Goal: Task Accomplishment & Management: Manage account settings

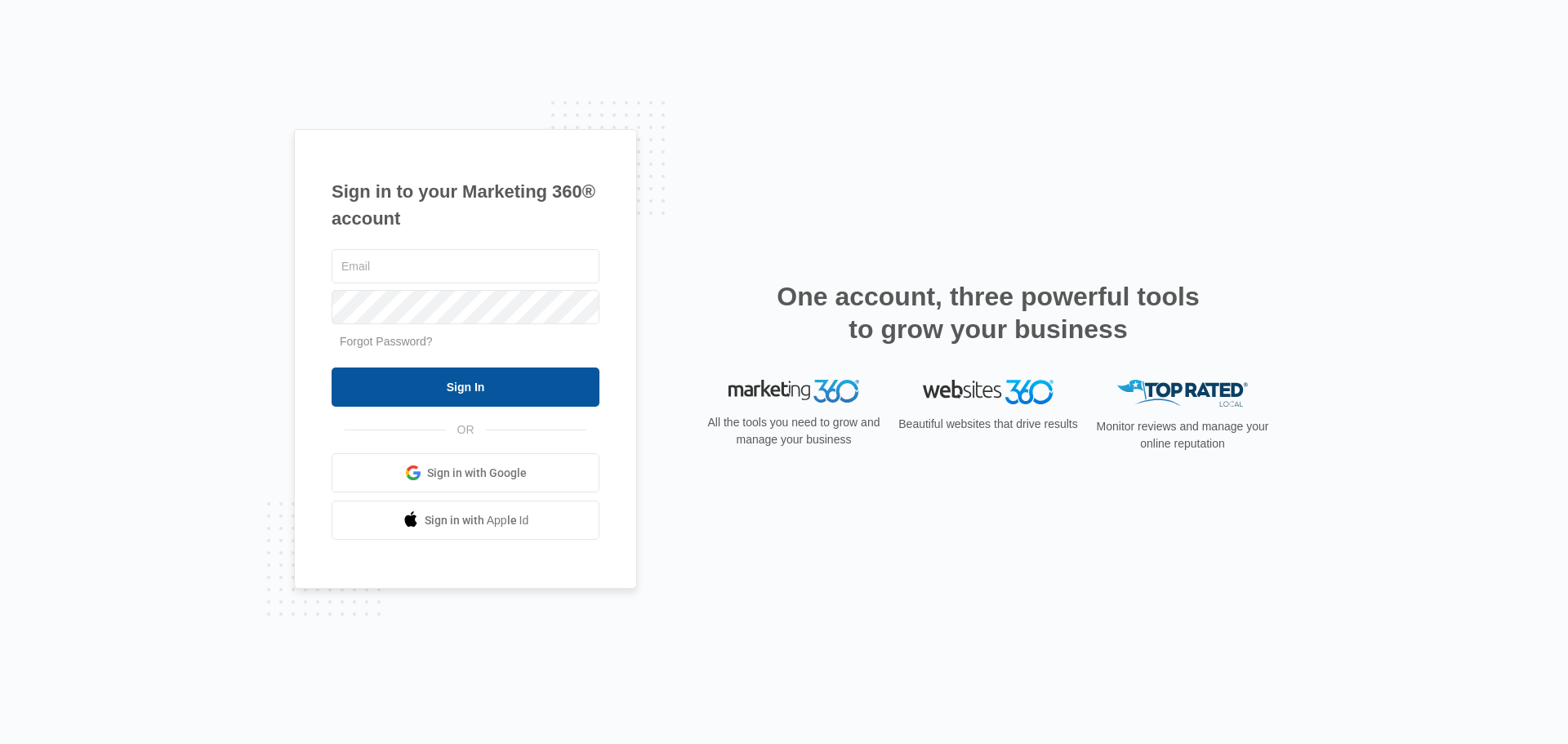
type input "[EMAIL_ADDRESS][DOMAIN_NAME]"
click at [460, 388] on input "Sign In" at bounding box center [465, 386] width 268 height 39
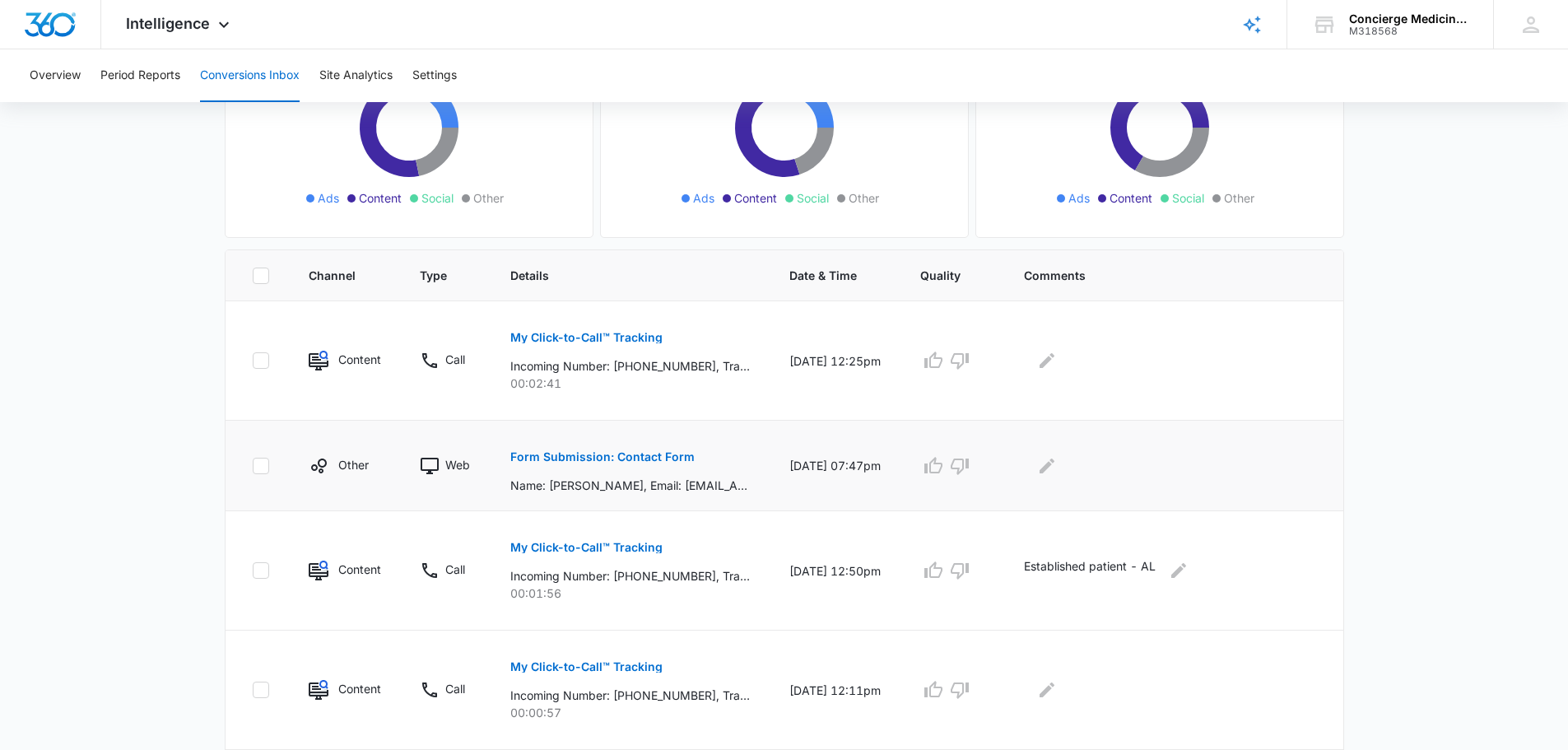
scroll to position [247, 0]
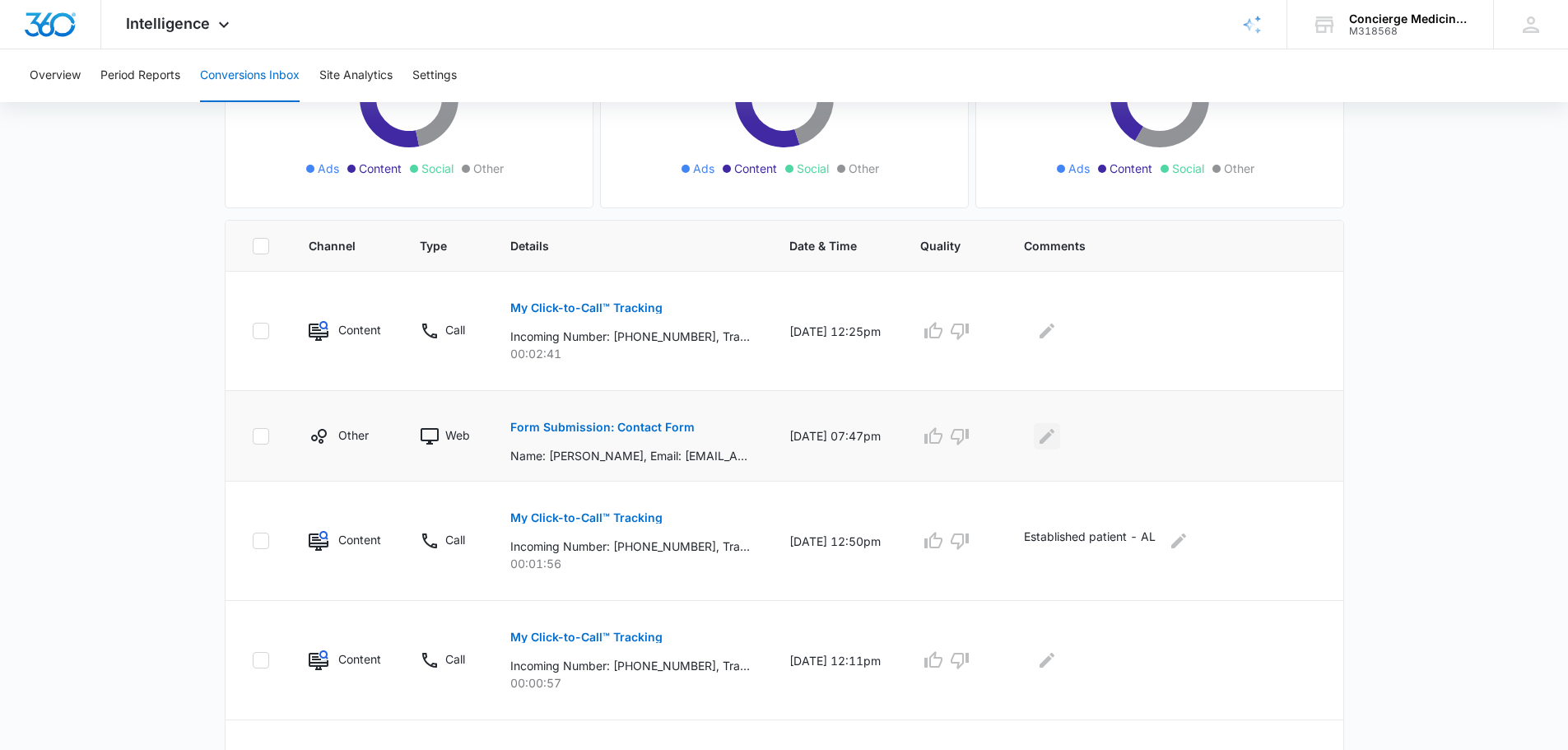
click at [1054, 429] on icon "Edit Comments" at bounding box center [1046, 435] width 15 height 15
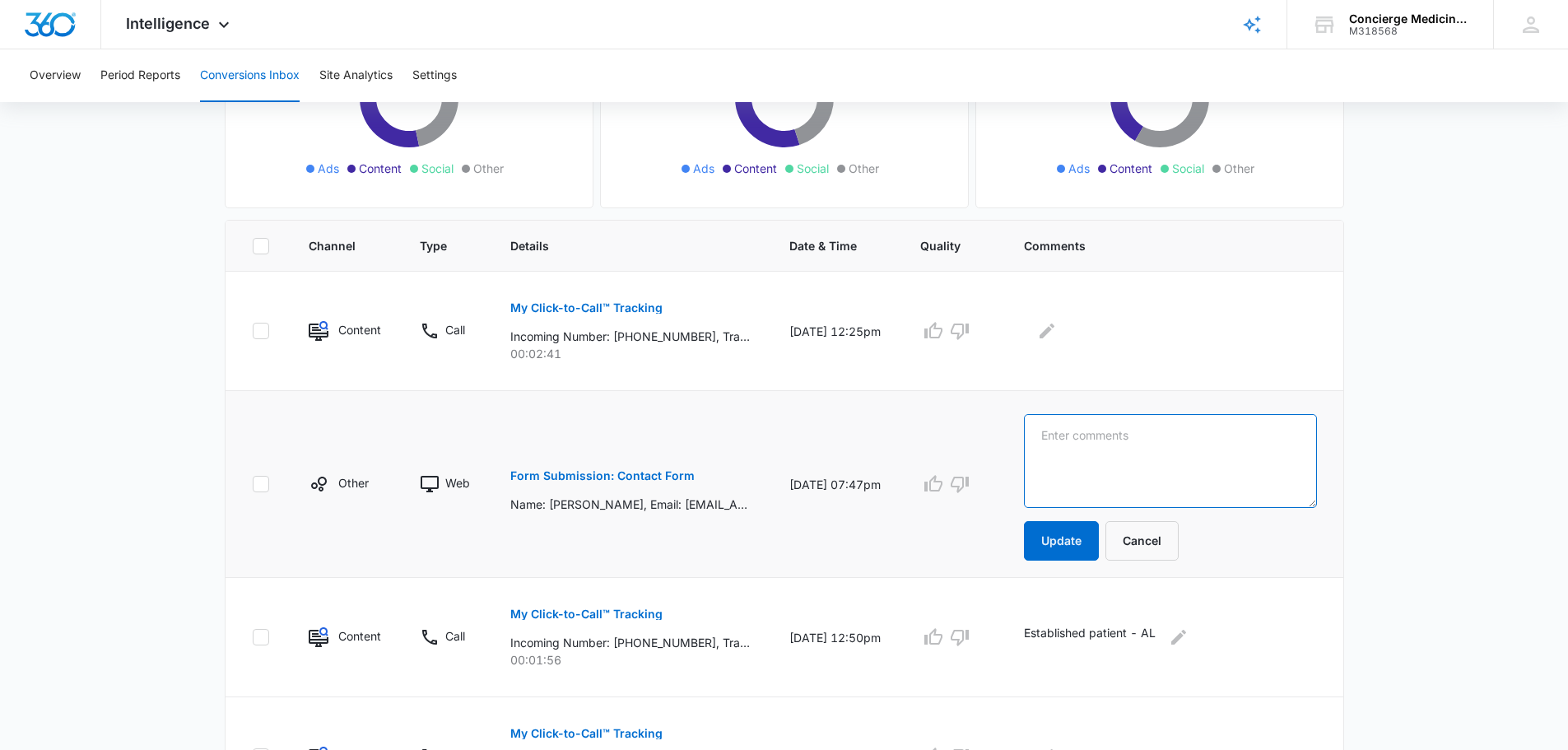
click at [1089, 451] on textarea at bounding box center [1169, 461] width 292 height 94
type textarea "m"
type textarea "MEET AND GREET [DATE] - AL"
click at [1094, 541] on button "Update" at bounding box center [1061, 540] width 75 height 39
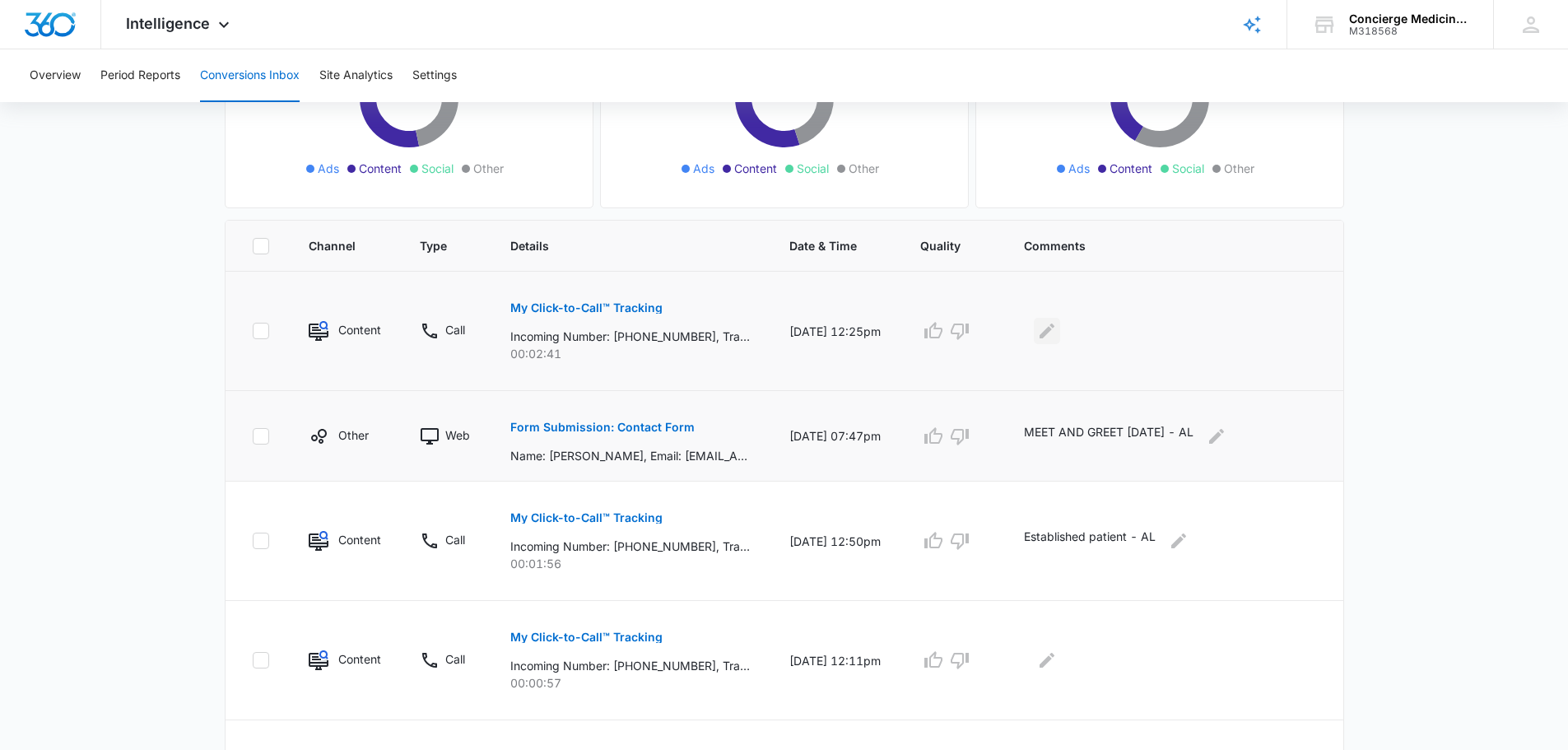
click at [1056, 328] on icon "Edit Comments" at bounding box center [1047, 331] width 20 height 20
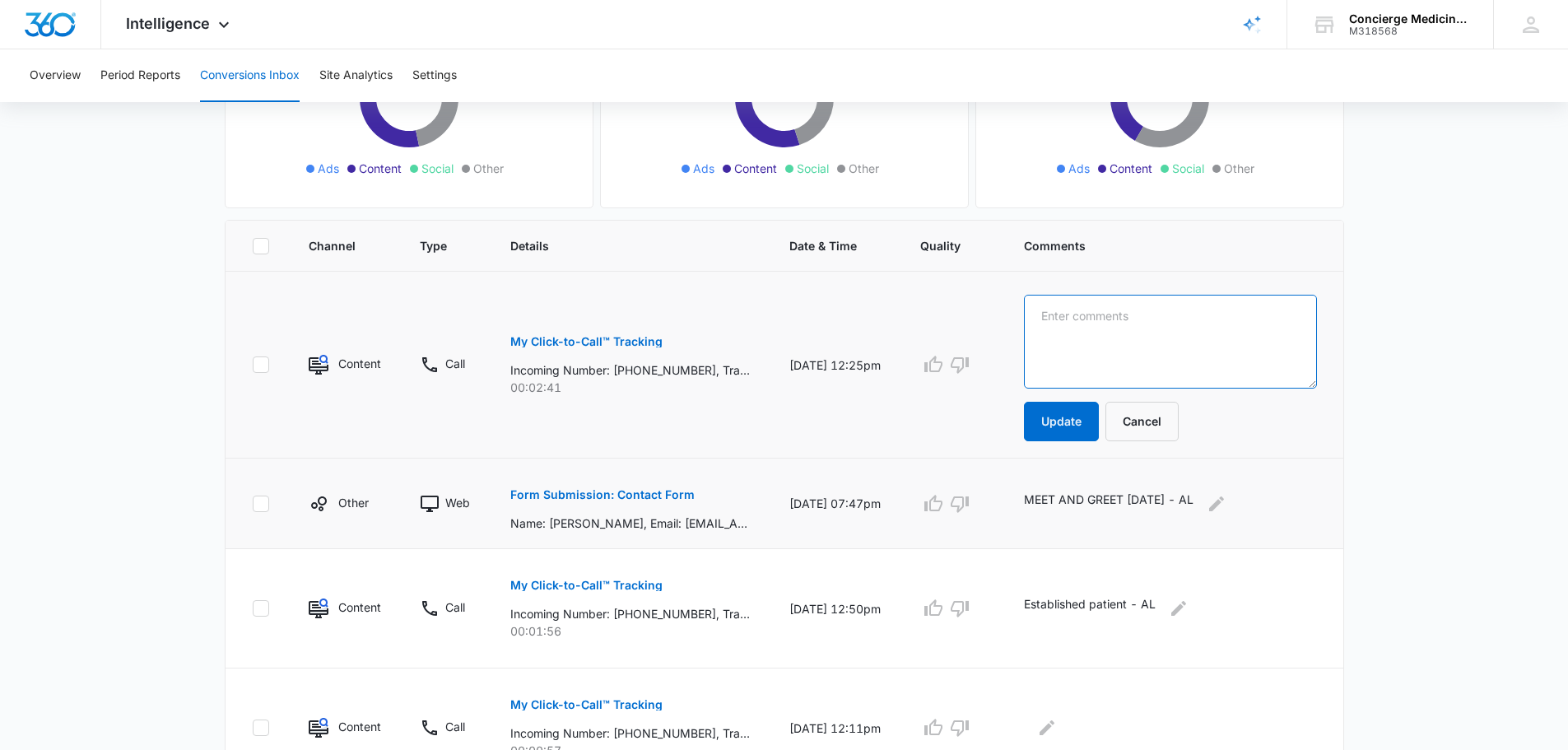
click at [1094, 327] on textarea at bounding box center [1169, 341] width 292 height 94
type textarea "s"
type textarea "STUDENT AT EFSC - NEEDS A DR. THAT TAKES INSURANCE - AL"
click at [1098, 412] on button "Update" at bounding box center [1061, 421] width 75 height 39
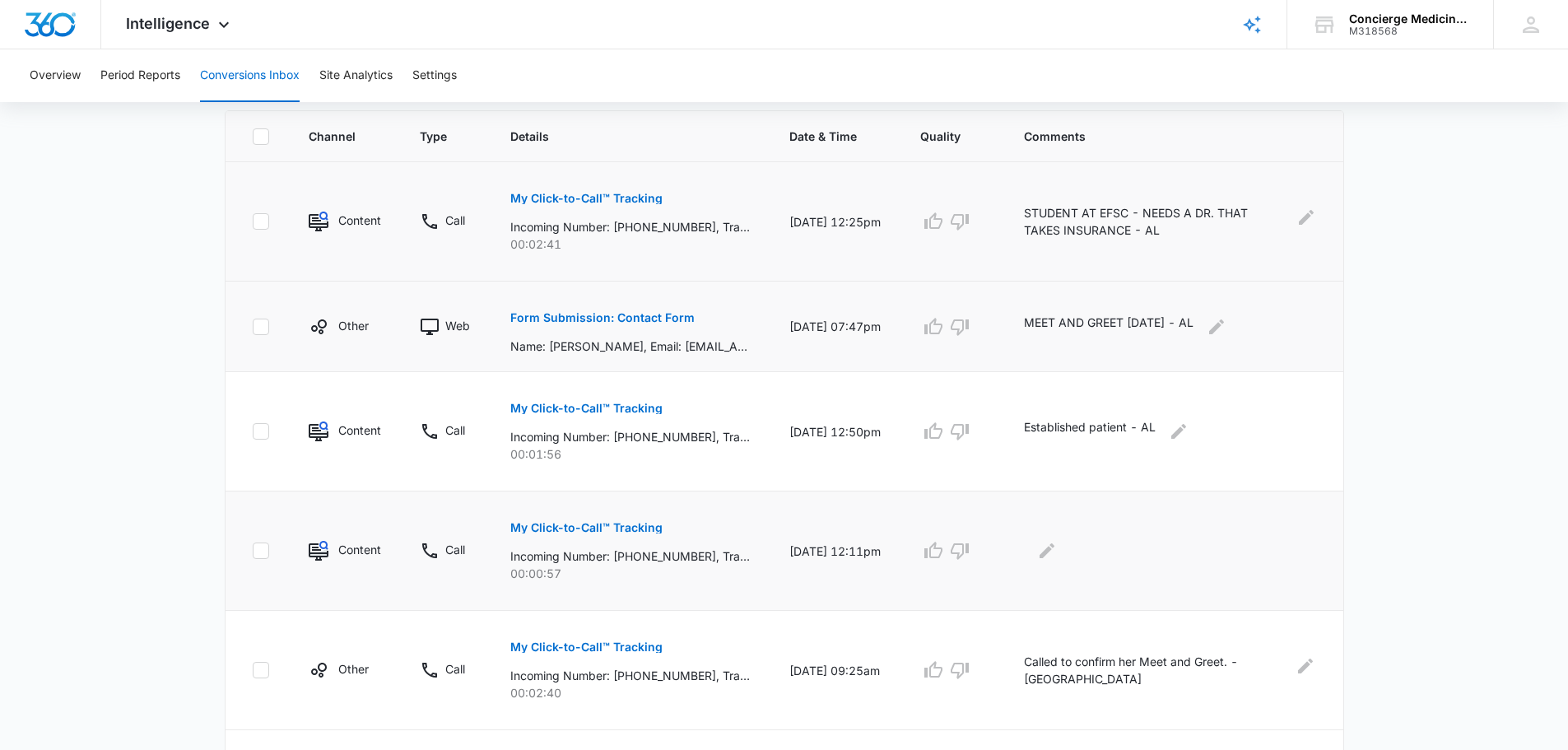
scroll to position [494, 0]
